Goal: Find specific page/section: Find specific page/section

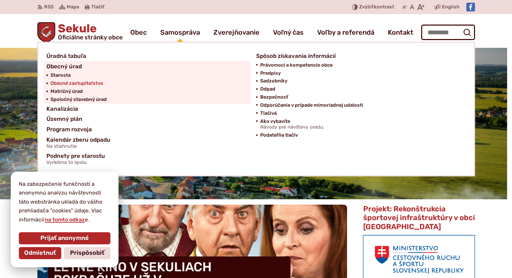
click at [88, 82] on span "Obecné zastupiteľstvo" at bounding box center [76, 83] width 53 height 8
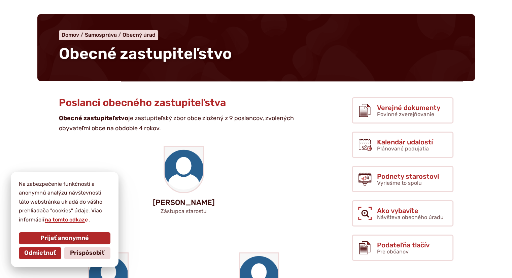
scroll to position [101, 0]
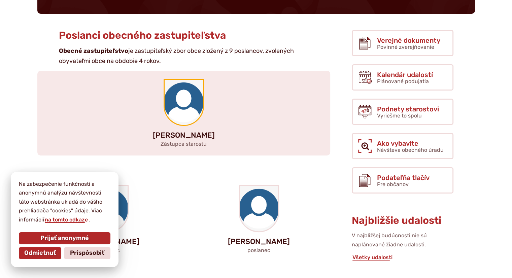
click at [194, 107] on img at bounding box center [184, 102] width 38 height 45
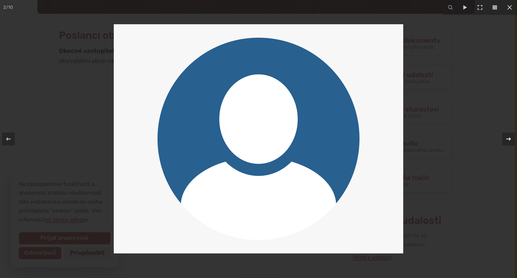
click at [508, 138] on icon at bounding box center [509, 139] width 8 height 8
click at [509, 6] on icon at bounding box center [510, 7] width 8 height 8
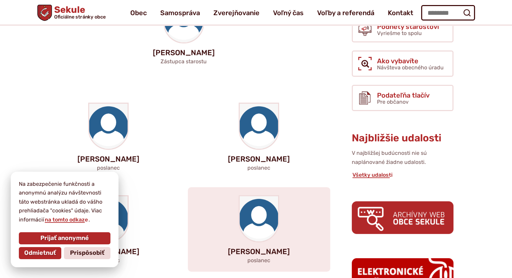
scroll to position [168, 0]
